Goal: Task Accomplishment & Management: Manage account settings

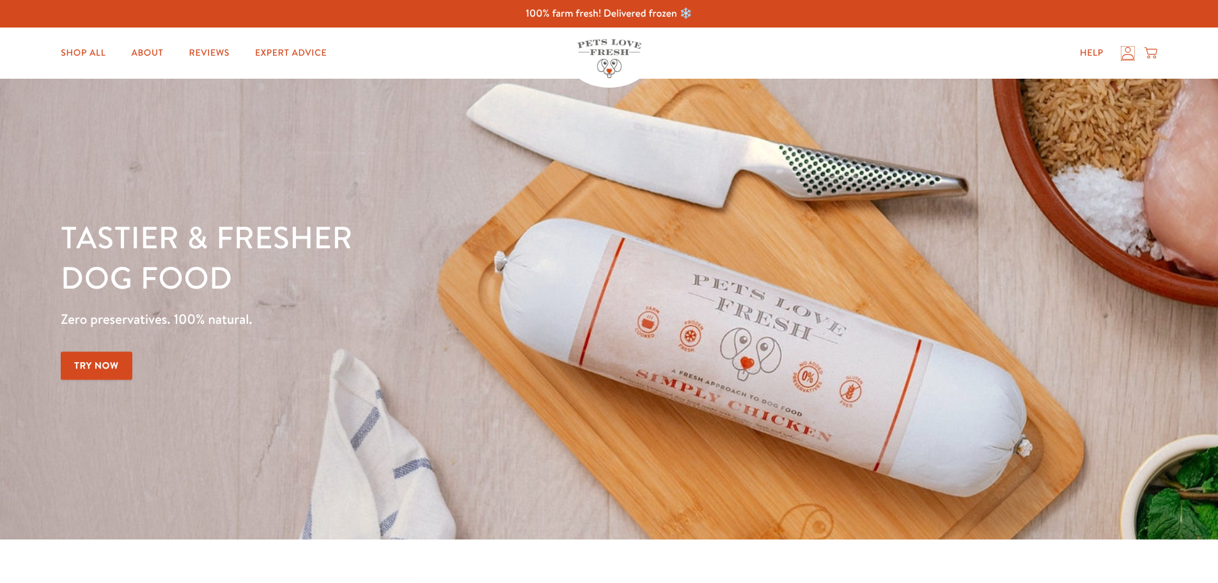
click at [1128, 53] on icon at bounding box center [1128, 53] width 13 height 13
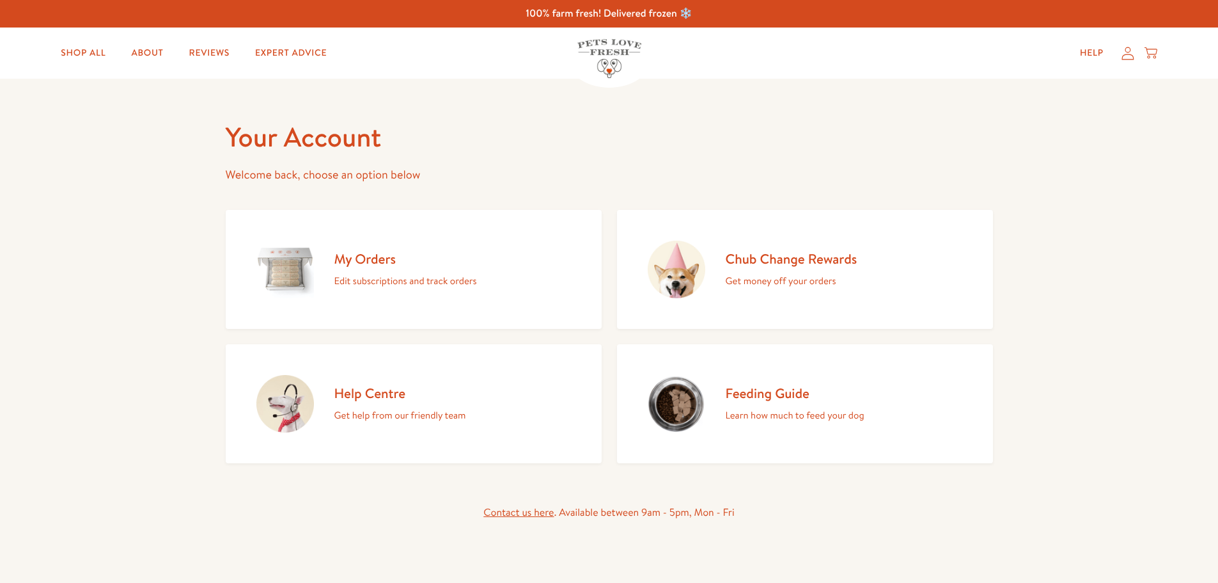
click at [365, 258] on h2 "My Orders" at bounding box center [405, 258] width 143 height 17
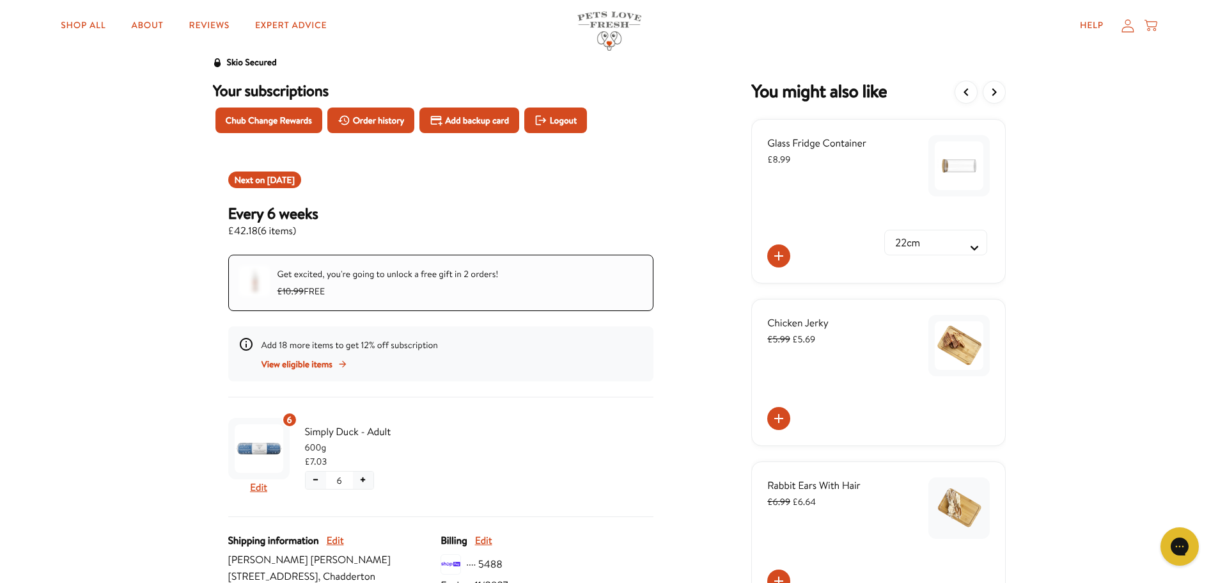
scroll to position [64, 0]
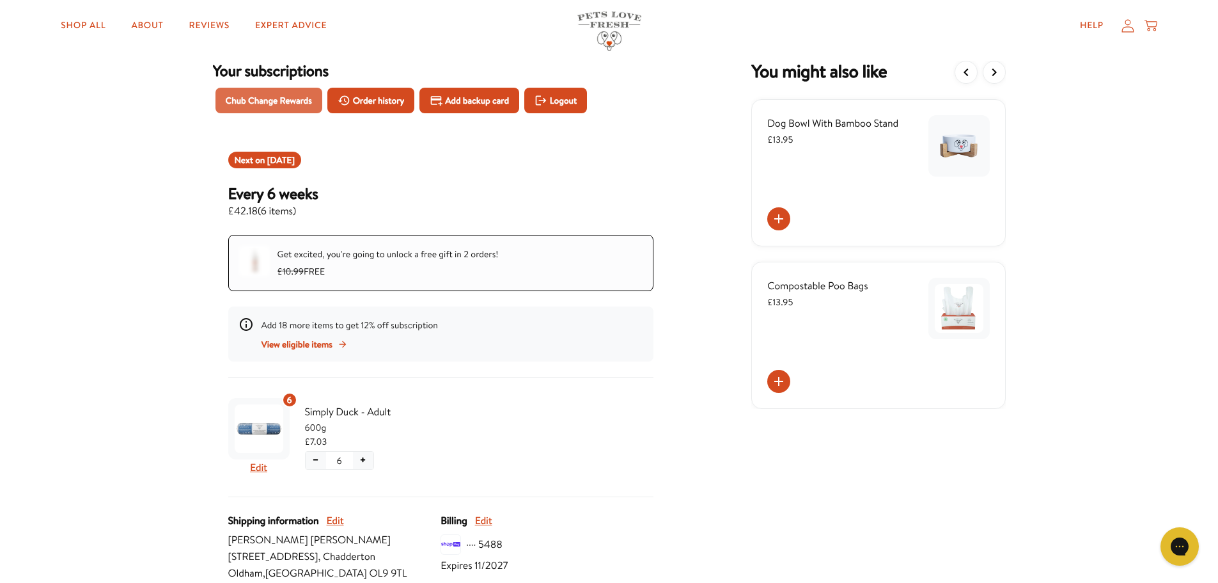
click at [274, 100] on span "Chub Change Rewards" at bounding box center [269, 100] width 86 height 14
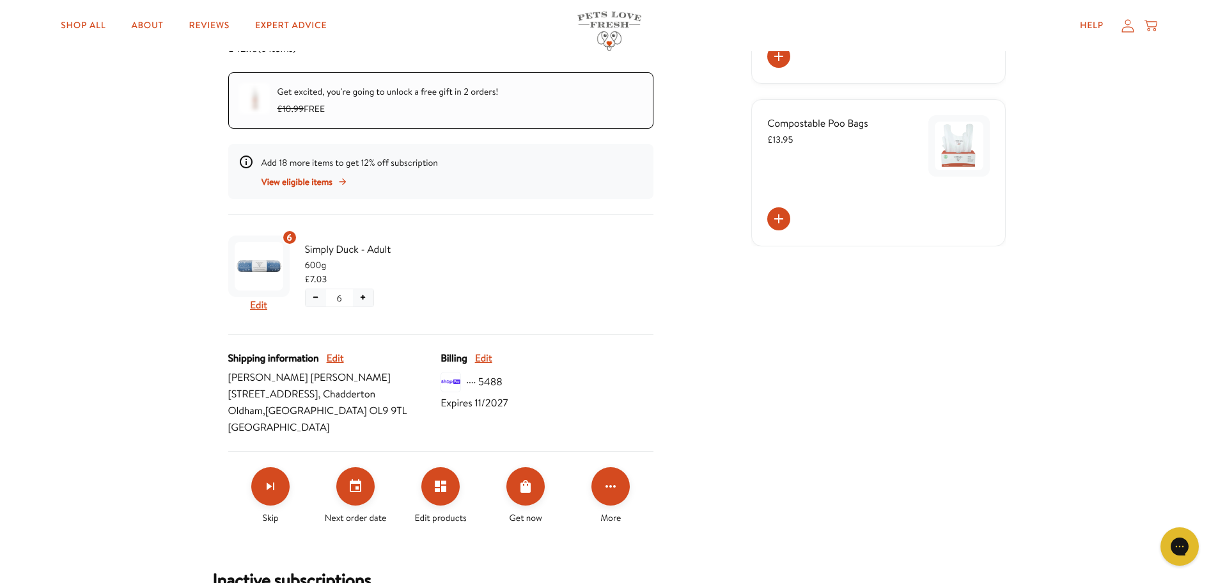
scroll to position [256, 0]
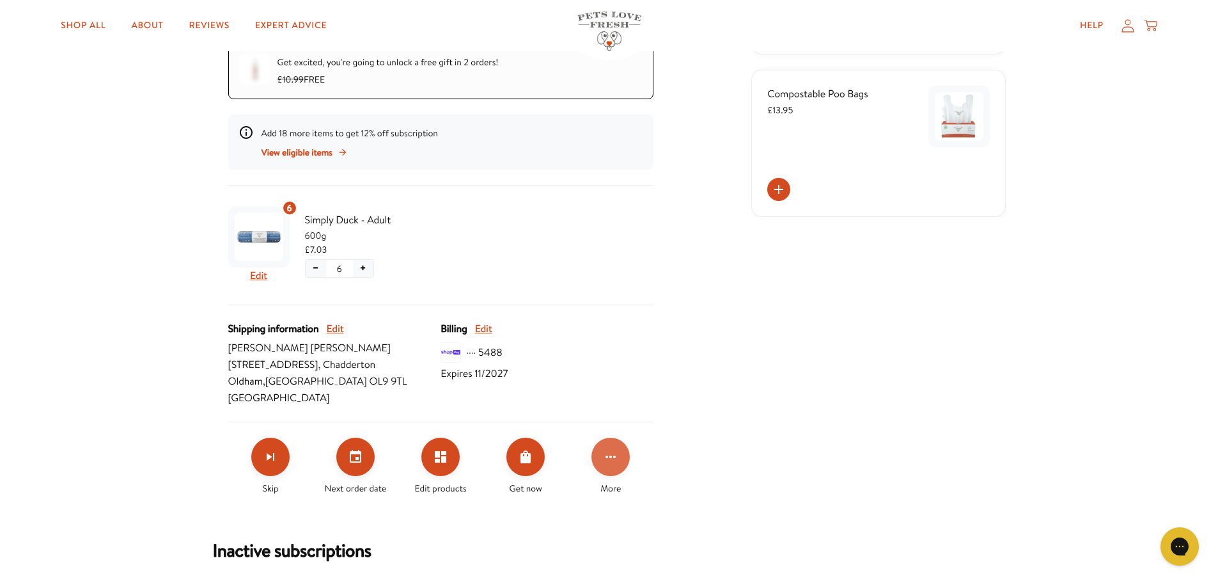
click at [620, 459] on button "Click for more options" at bounding box center [611, 456] width 38 height 38
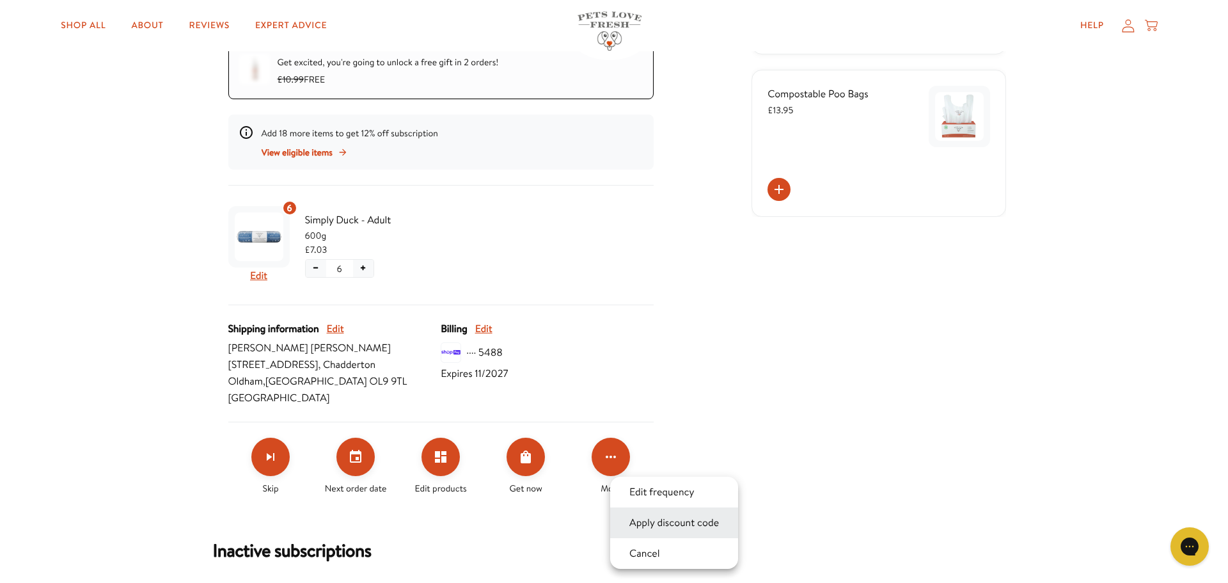
click at [658, 528] on button "Apply discount code" at bounding box center [673, 522] width 97 height 15
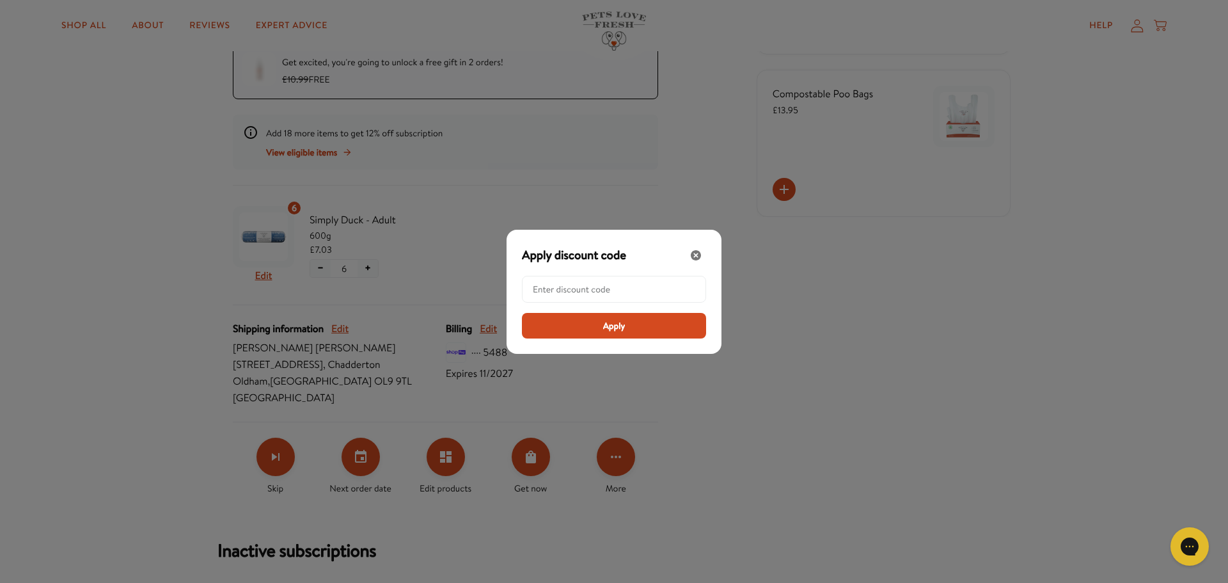
click at [580, 286] on input "Modal" at bounding box center [618, 289] width 170 height 26
paste input "LL-REW-5-A0YY24F5"
type input "LL-REW-5-A0YY24F5"
click at [619, 327] on span "Apply" at bounding box center [614, 325] width 22 height 14
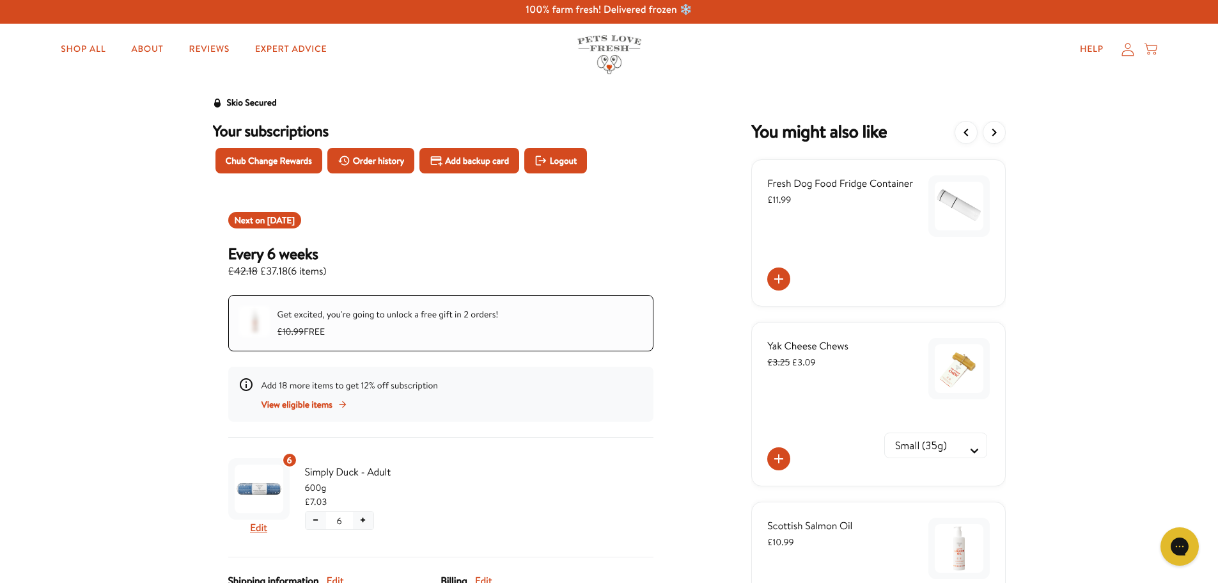
scroll to position [0, 0]
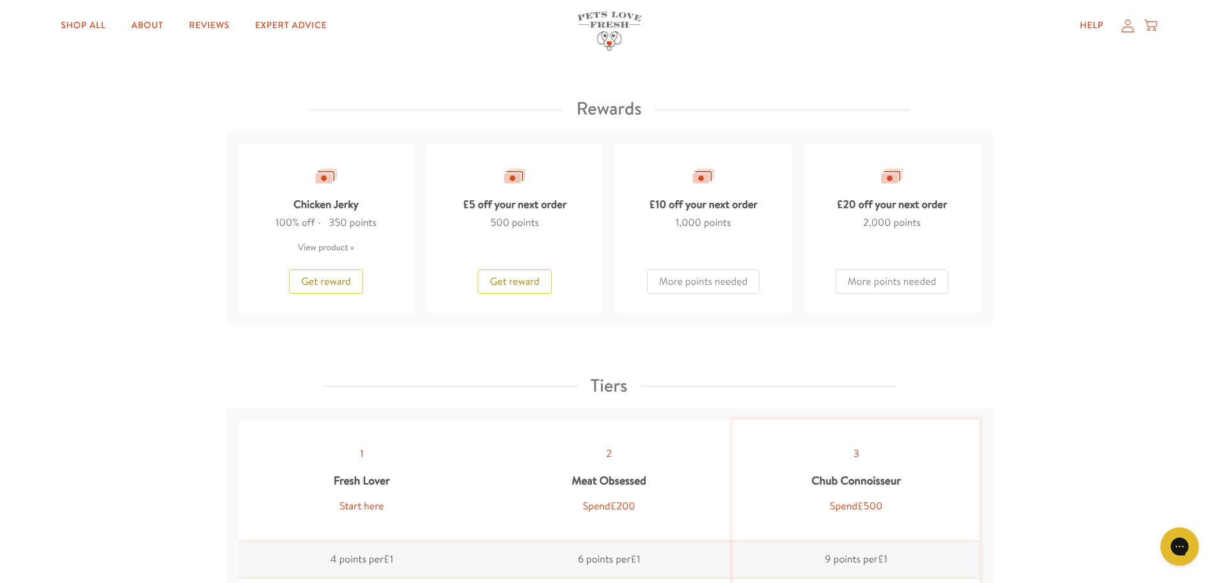
scroll to position [1087, 0]
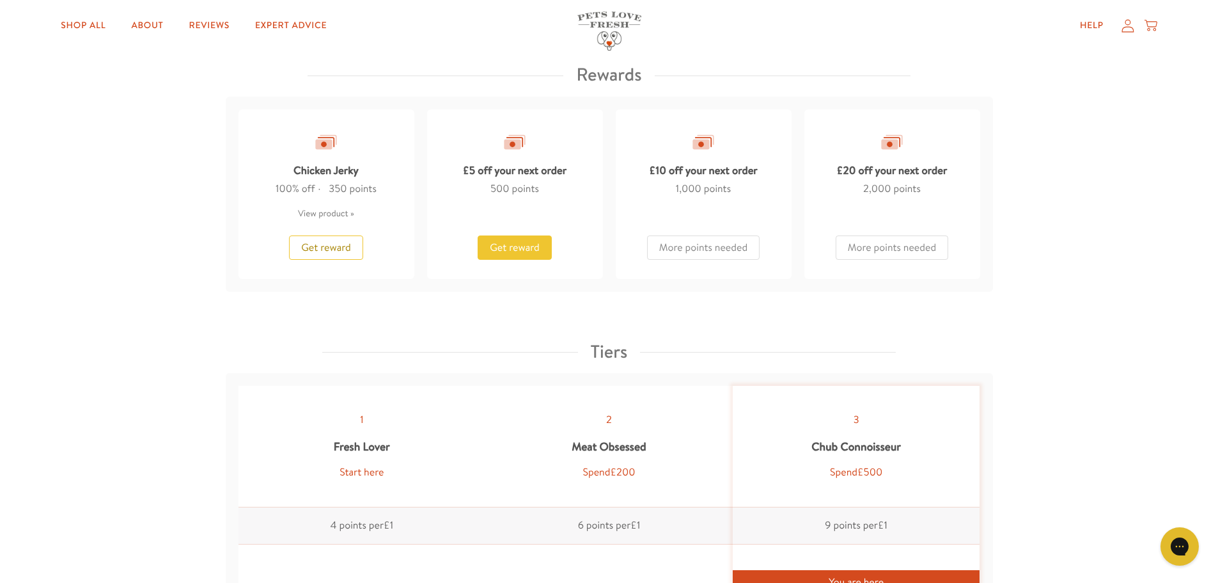
click at [486, 246] on button "Get reward" at bounding box center [515, 247] width 74 height 24
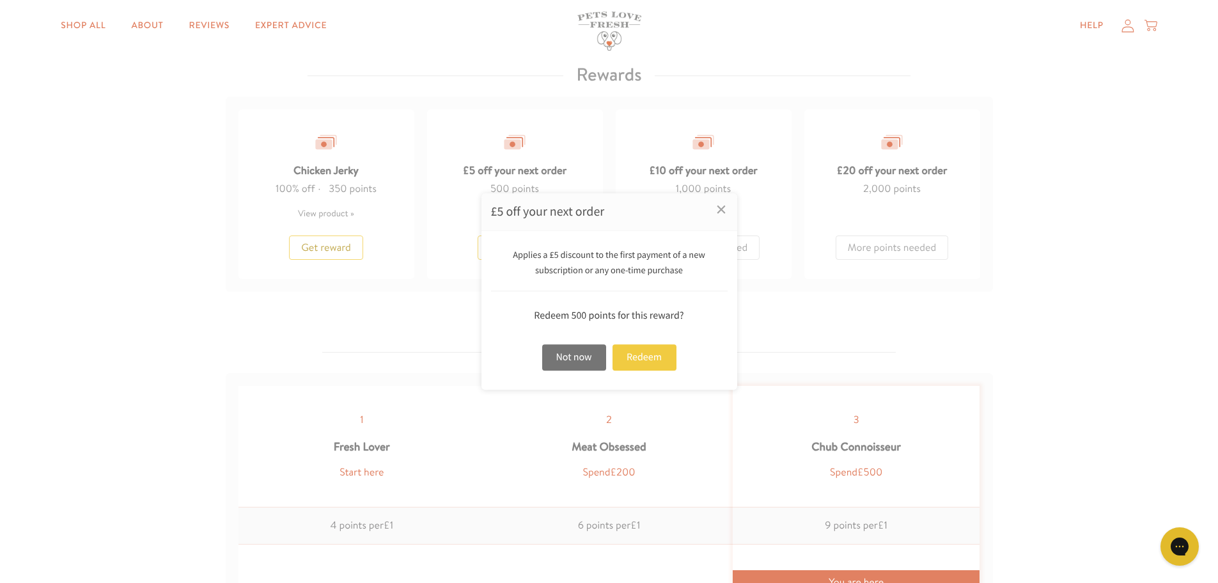
click at [636, 357] on div "Redeem" at bounding box center [645, 357] width 64 height 26
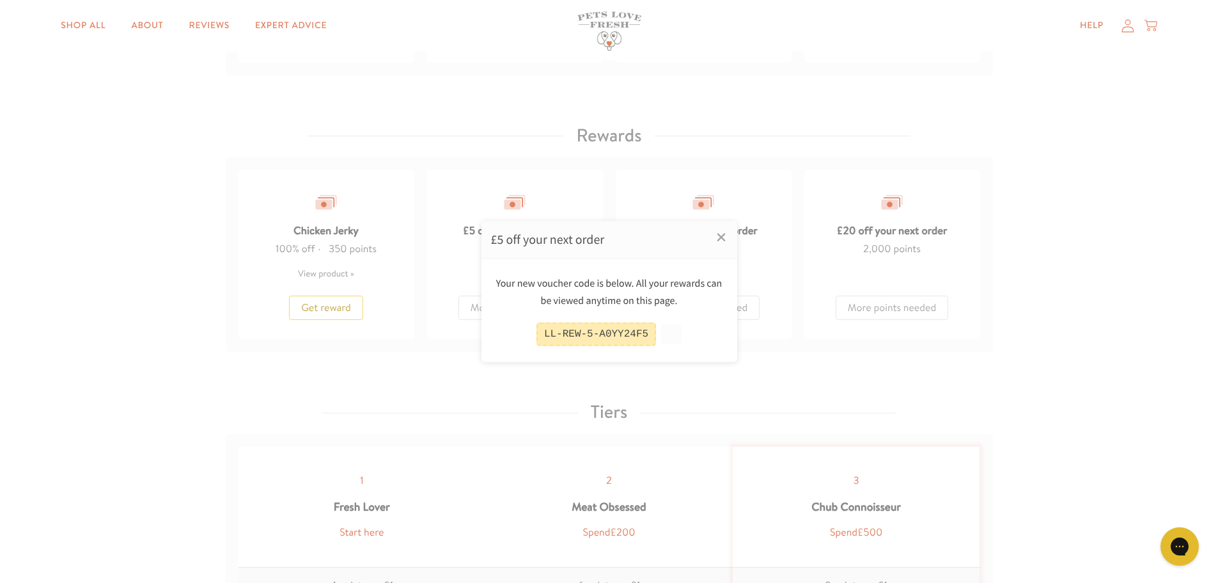
scroll to position [1148, 0]
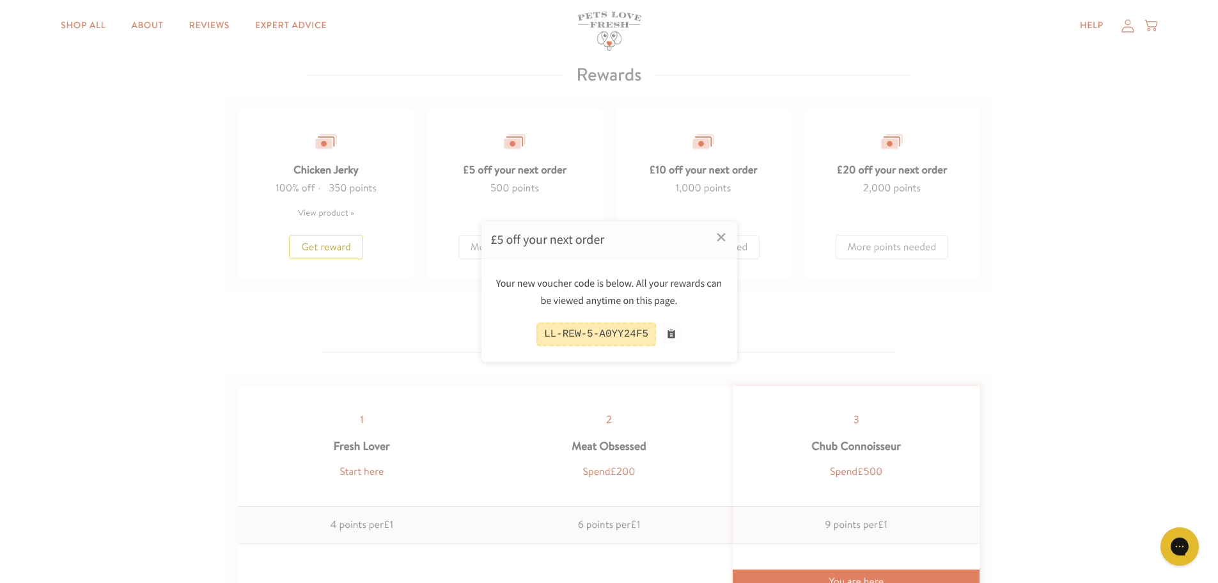
click at [647, 335] on div "LL-REW-5-A0YY24F5" at bounding box center [597, 334] width 120 height 24
click at [676, 332] on button at bounding box center [671, 334] width 20 height 20
drag, startPoint x: 555, startPoint y: 338, endPoint x: 567, endPoint y: 337, distance: 12.2
click at [557, 338] on div "LL-REW-5-A0YY24F5" at bounding box center [597, 334] width 120 height 24
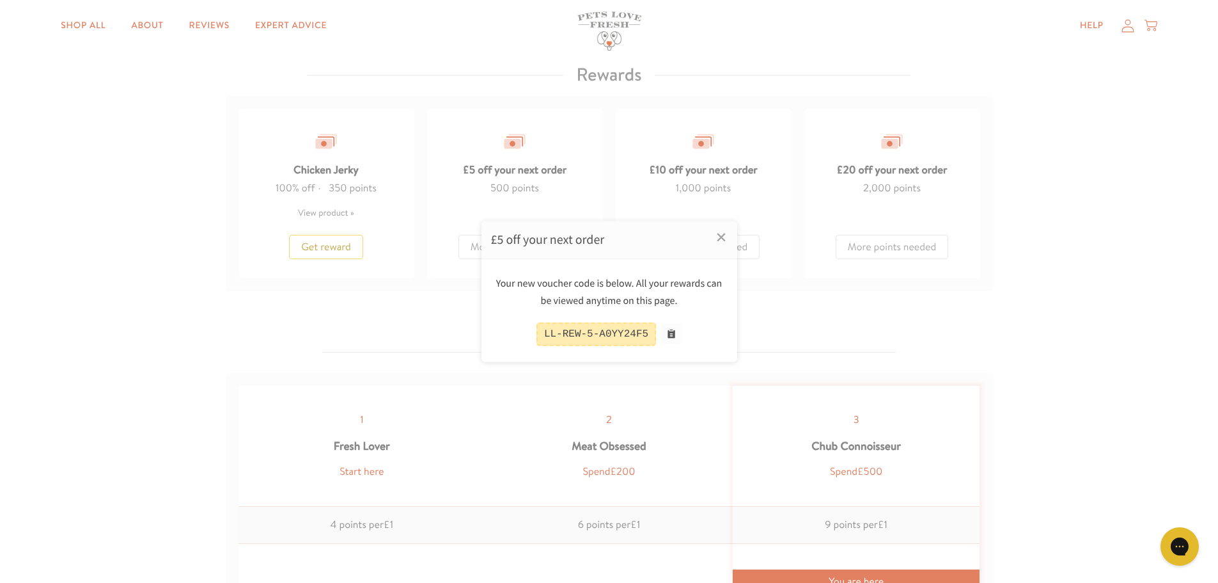
click at [567, 337] on div "LL-REW-5-A0YY24F5" at bounding box center [597, 334] width 120 height 24
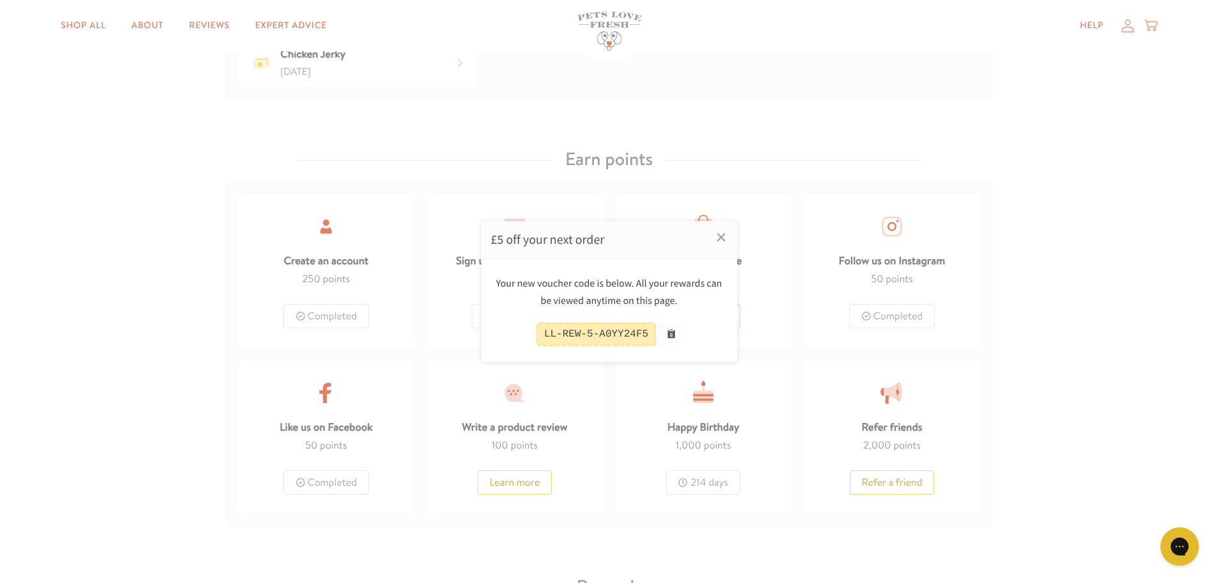
scroll to position [572, 0]
